Goal: Task Accomplishment & Management: Use online tool/utility

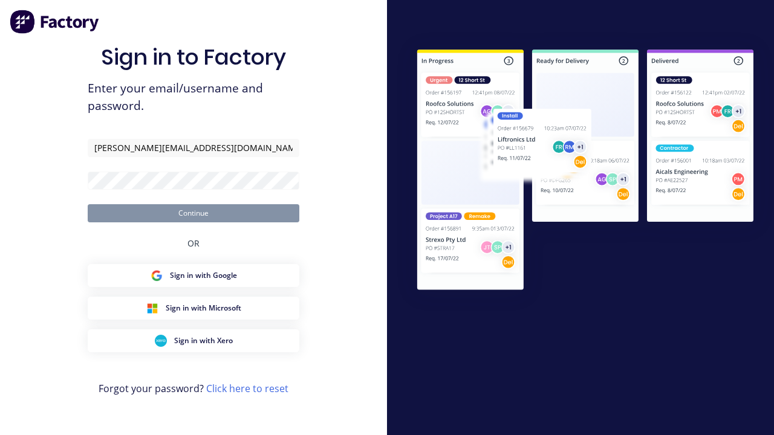
type input "[PERSON_NAME][EMAIL_ADDRESS][DOMAIN_NAME]"
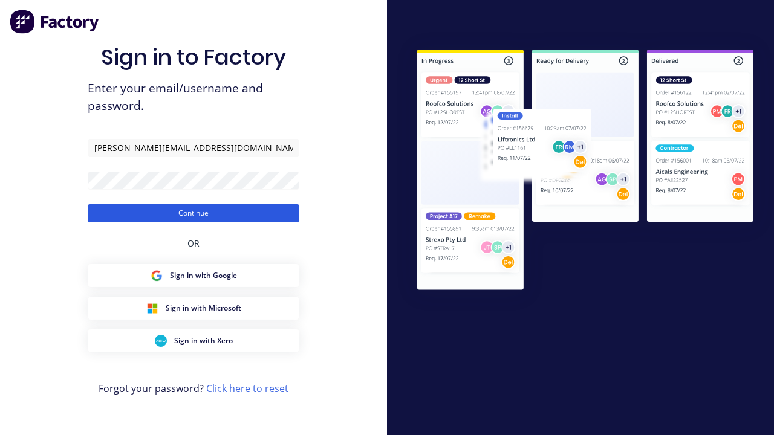
click at [194, 213] on button "Continue" at bounding box center [194, 213] width 212 height 18
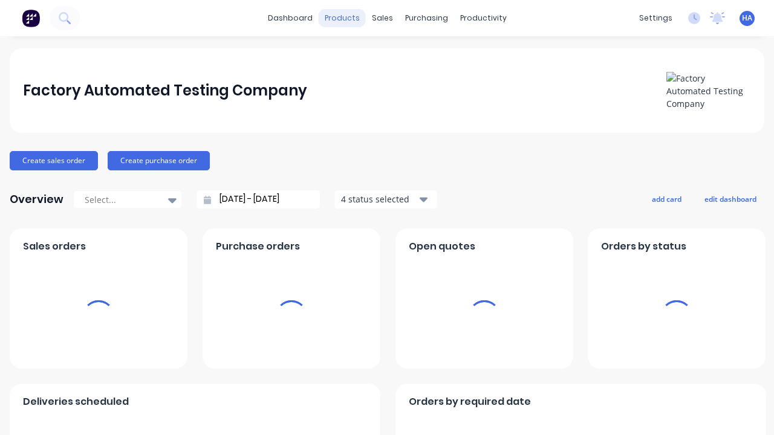
click at [343, 18] on div "products" at bounding box center [342, 18] width 47 height 18
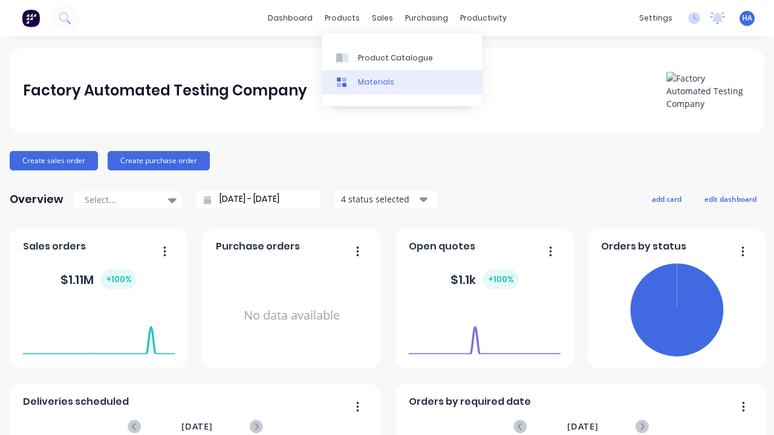
click at [402, 82] on link "Materials" at bounding box center [402, 82] width 160 height 24
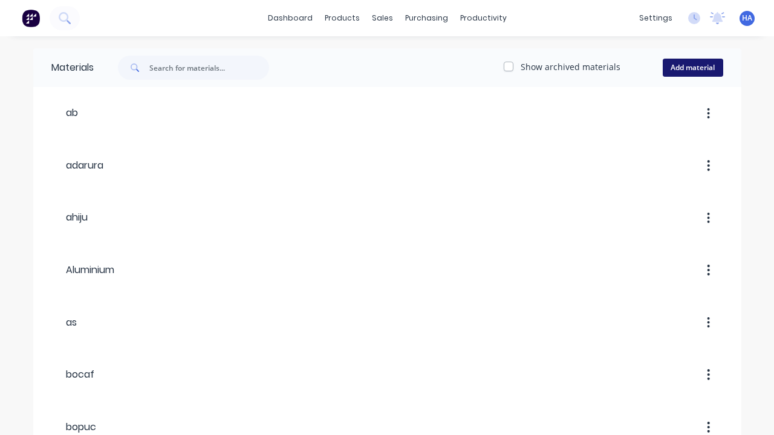
click at [692, 68] on button "Add material" at bounding box center [693, 68] width 60 height 18
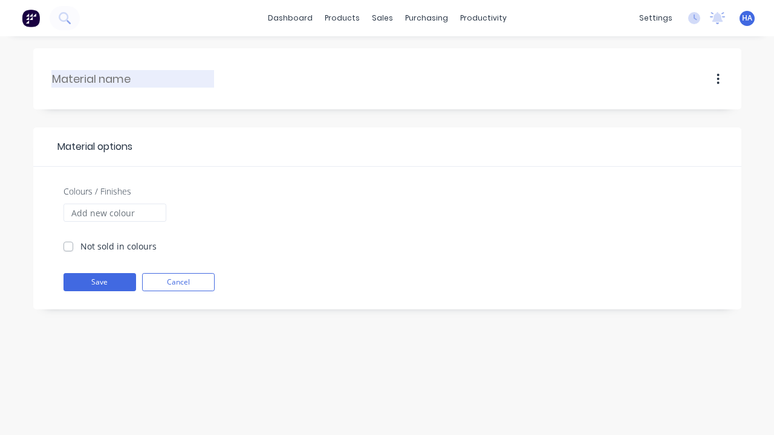
click at [133, 79] on input "text" at bounding box center [133, 79] width 163 height 16
type input "dezeb"
click at [114, 213] on input "Colours / Finishes" at bounding box center [114, 213] width 103 height 18
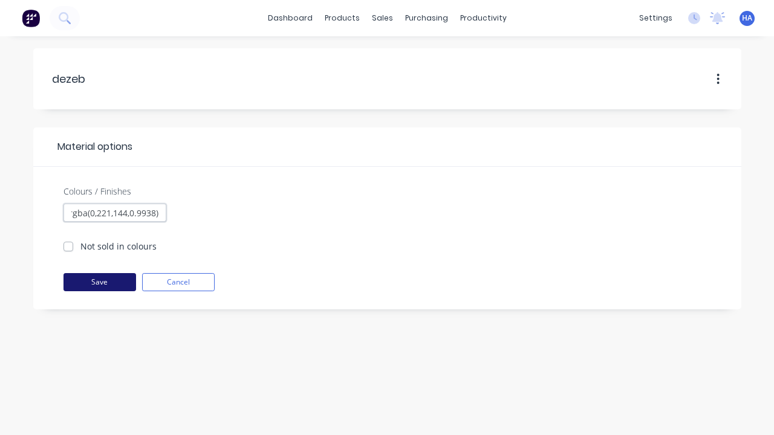
type input "rgba(0,221,144,0.9938)"
click at [99, 282] on button "Save" at bounding box center [99, 282] width 73 height 18
checkbox input "true"
